Goal: Browse casually: Explore the website without a specific task or goal

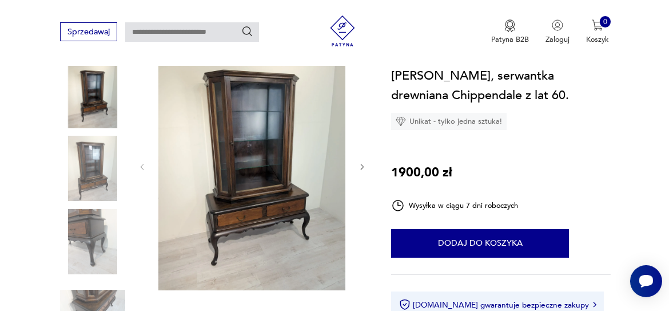
click at [362, 168] on icon "button" at bounding box center [362, 166] width 9 height 9
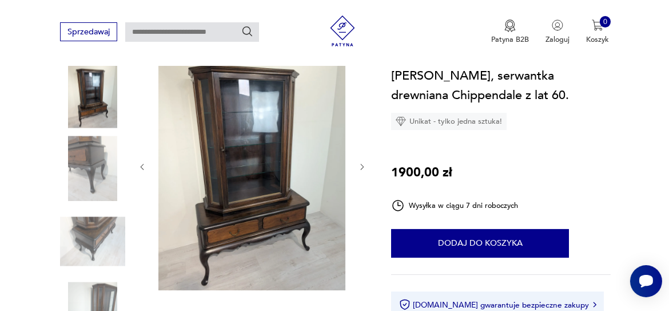
click at [362, 168] on icon "button" at bounding box center [362, 166] width 9 height 9
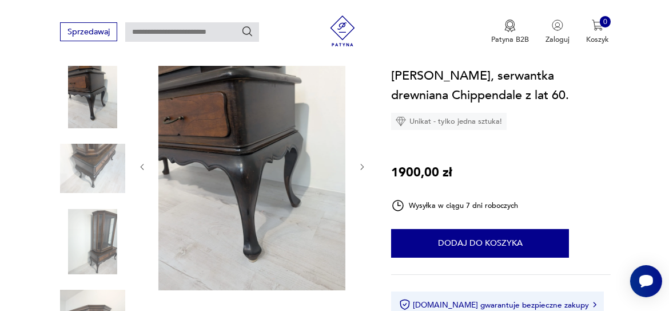
click at [362, 168] on icon "button" at bounding box center [362, 166] width 9 height 9
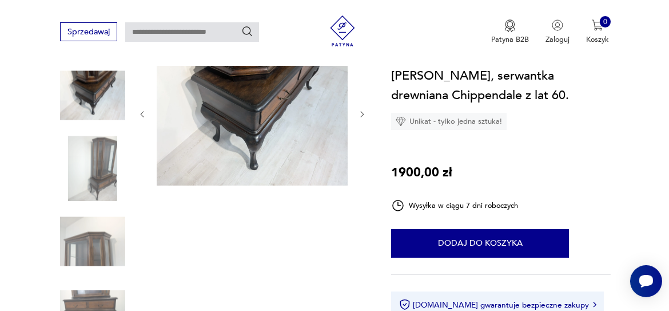
click at [362, 168] on div at bounding box center [252, 114] width 229 height 145
click at [360, 112] on icon "button" at bounding box center [362, 114] width 9 height 9
